Goal: Find specific page/section: Find specific page/section

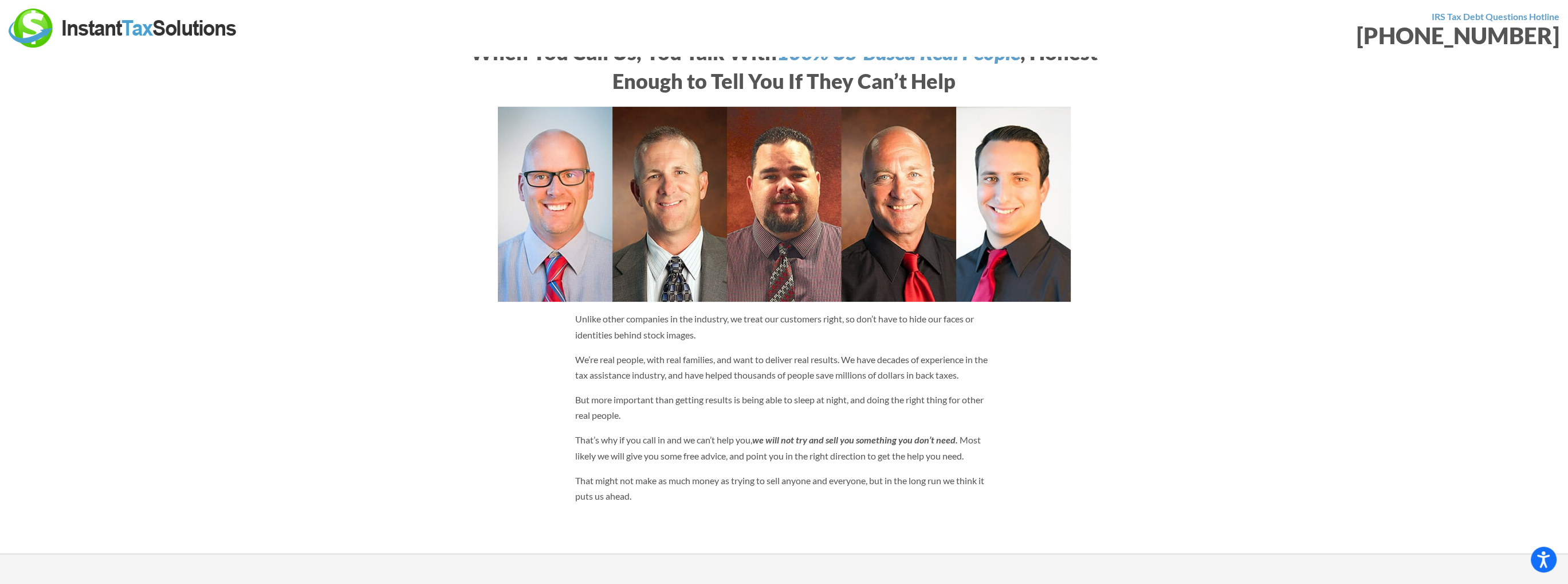
scroll to position [631, 0]
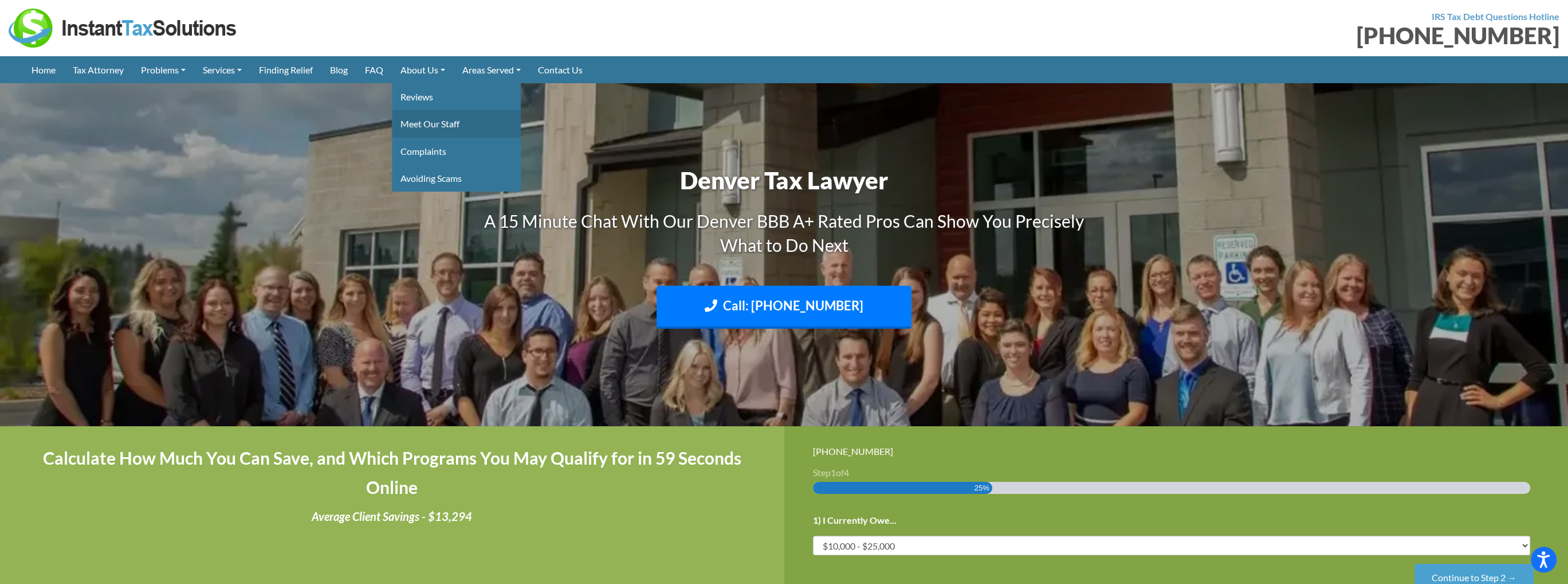
click at [433, 120] on link "Meet Our Staff" at bounding box center [456, 124] width 129 height 27
